Goal: Task Accomplishment & Management: Manage account settings

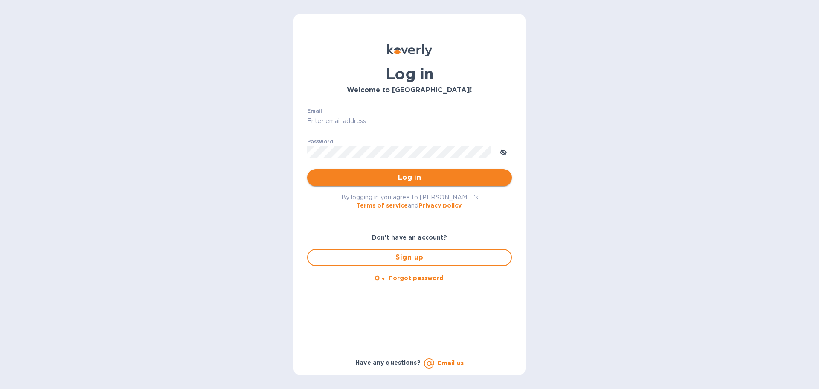
type input "[PERSON_NAME][EMAIL_ADDRESS][DOMAIN_NAME]"
click at [335, 182] on span "Log in" at bounding box center [409, 177] width 191 height 10
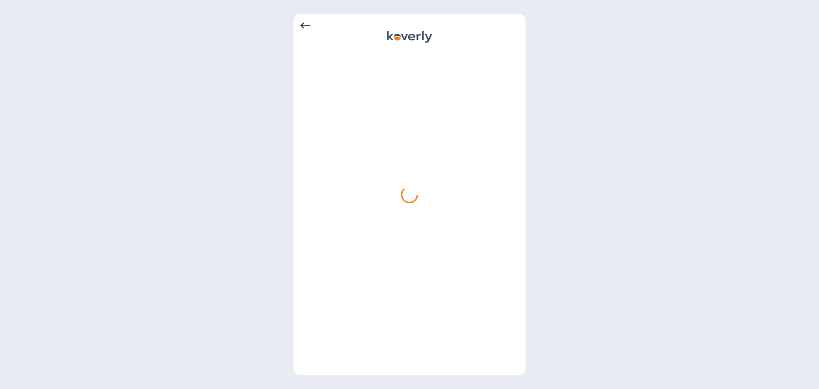
drag, startPoint x: 297, startPoint y: 27, endPoint x: 303, endPoint y: 24, distance: 7.1
click at [297, 27] on div at bounding box center [410, 194] width 232 height 361
click at [304, 23] on icon at bounding box center [305, 25] width 10 height 10
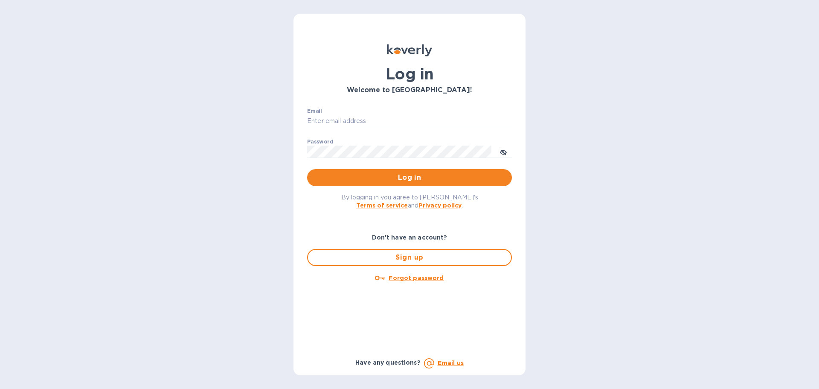
type input "octavio@vineproimports.com"
click at [395, 174] on span "Log in" at bounding box center [409, 177] width 191 height 10
